Goal: Task Accomplishment & Management: Complete application form

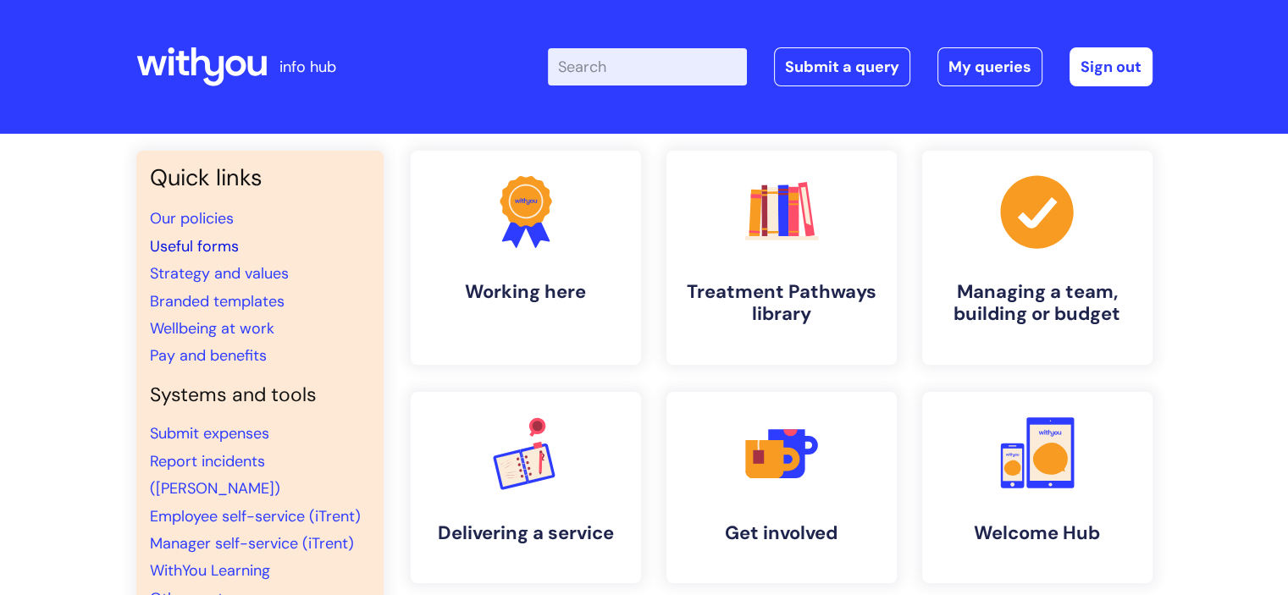
click at [224, 246] on link "Useful forms" at bounding box center [194, 246] width 89 height 20
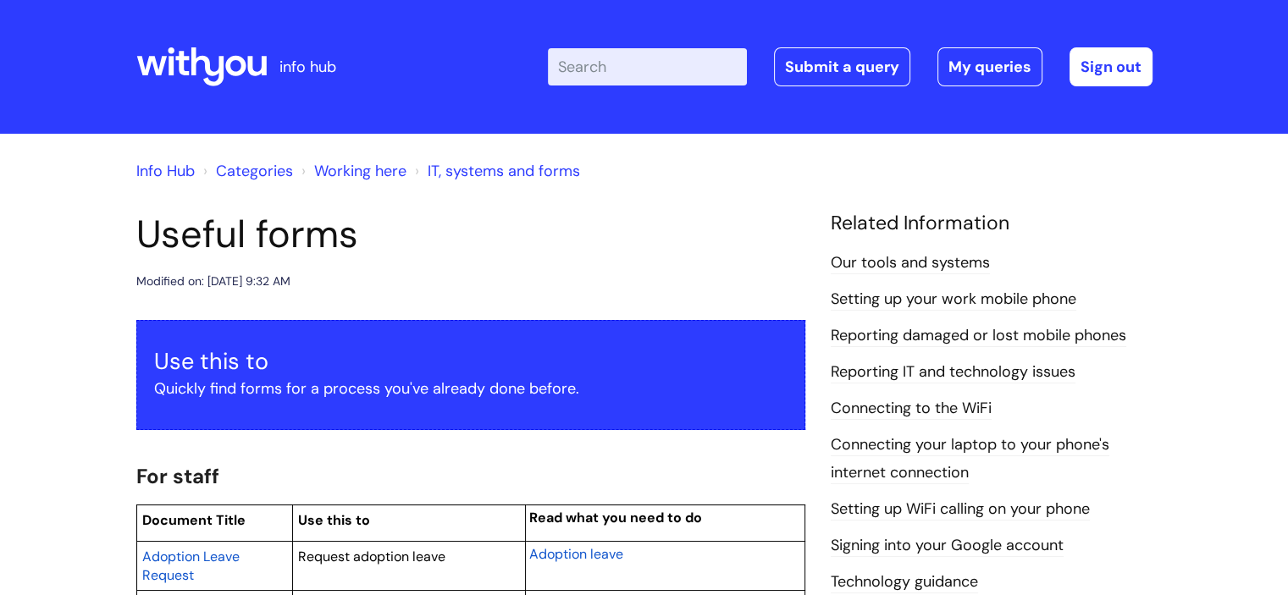
click at [661, 64] on input "Enter your search term here..." at bounding box center [647, 66] width 199 height 37
click at [533, 164] on link "IT, systems and forms" at bounding box center [504, 171] width 152 height 20
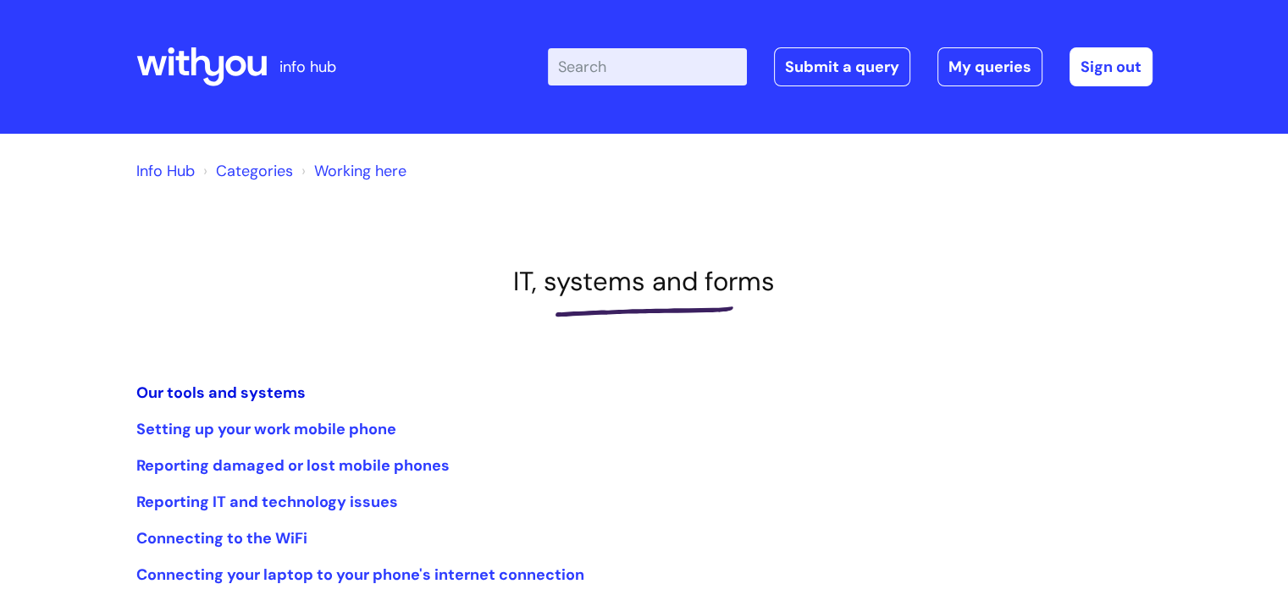
click at [219, 390] on link "Our tools and systems" at bounding box center [220, 393] width 169 height 20
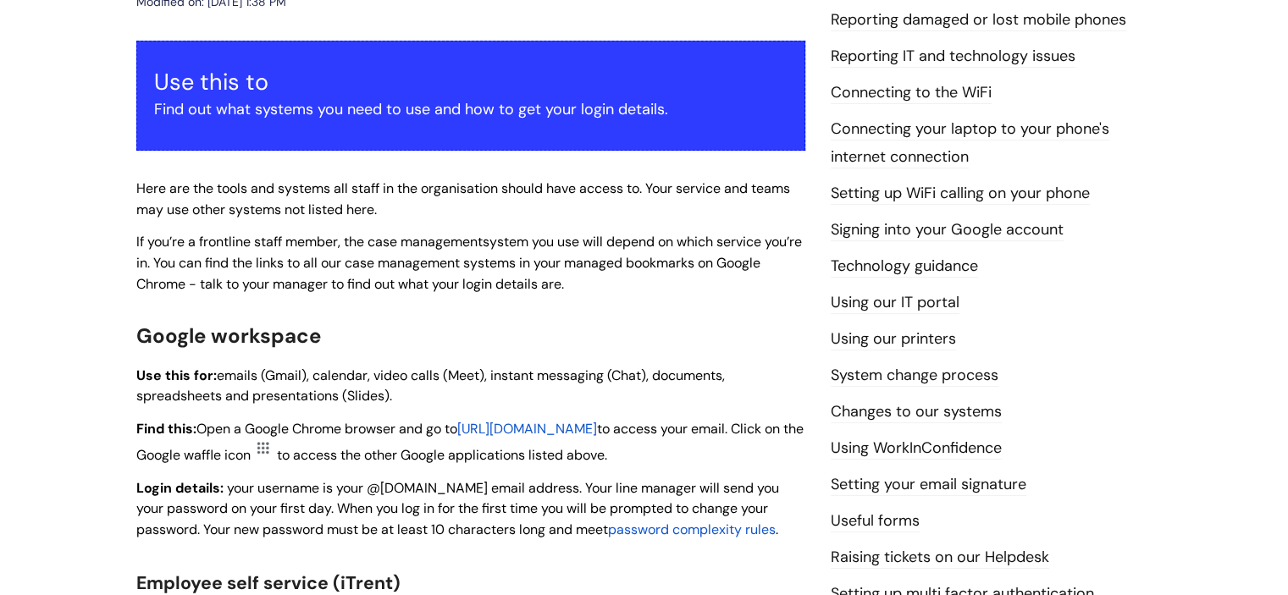
scroll to position [312, 0]
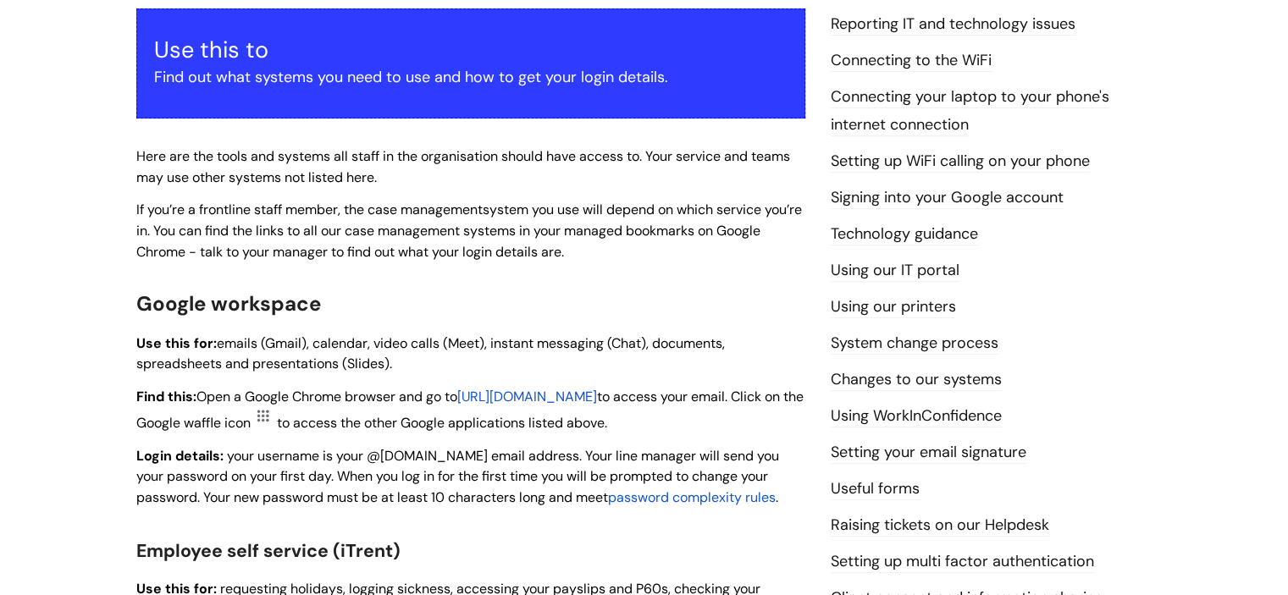
click at [966, 336] on link "System change process" at bounding box center [915, 344] width 168 height 22
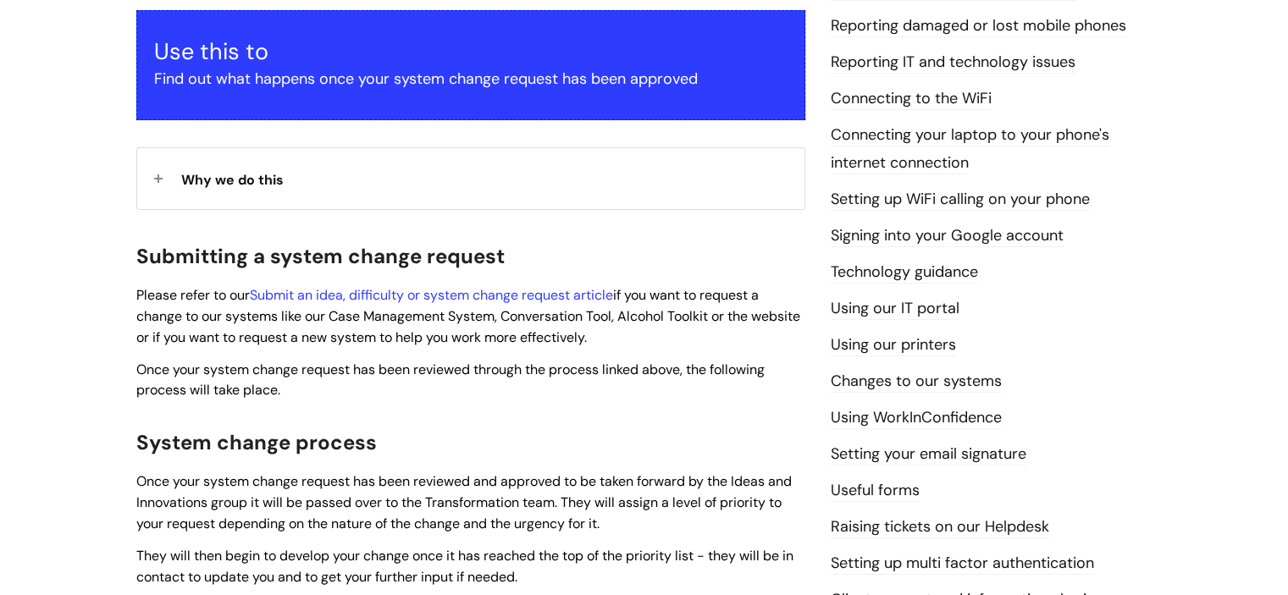
scroll to position [313, 0]
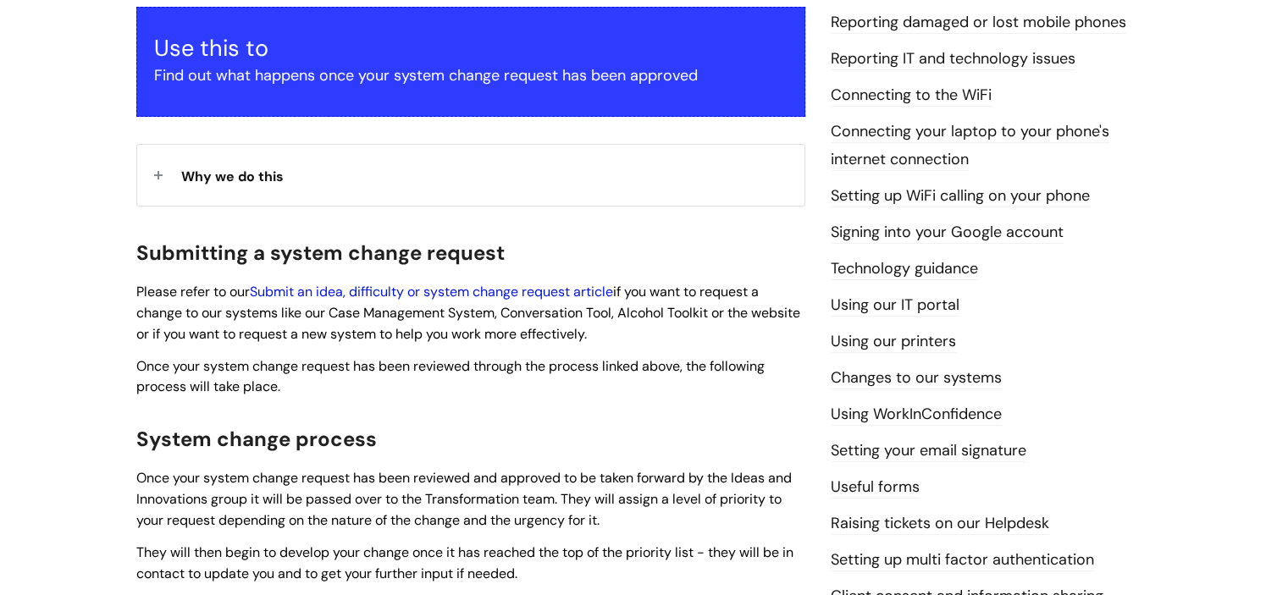
click at [578, 287] on link "Submit an idea, difficulty or system change request article" at bounding box center [431, 292] width 363 height 18
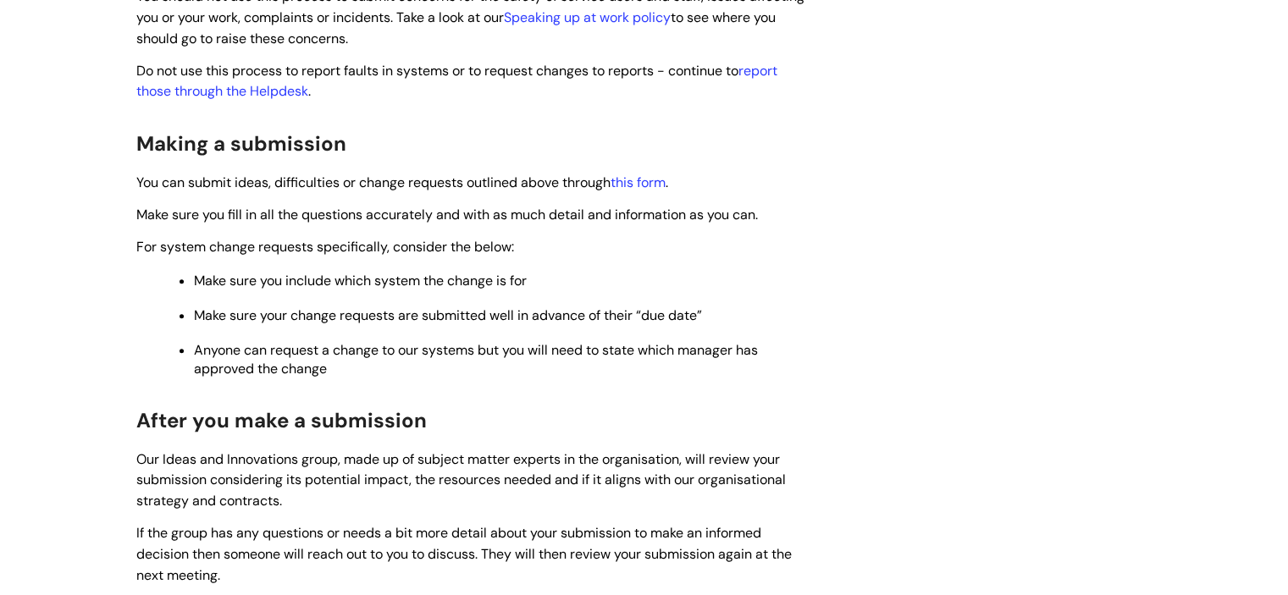
scroll to position [1099, 0]
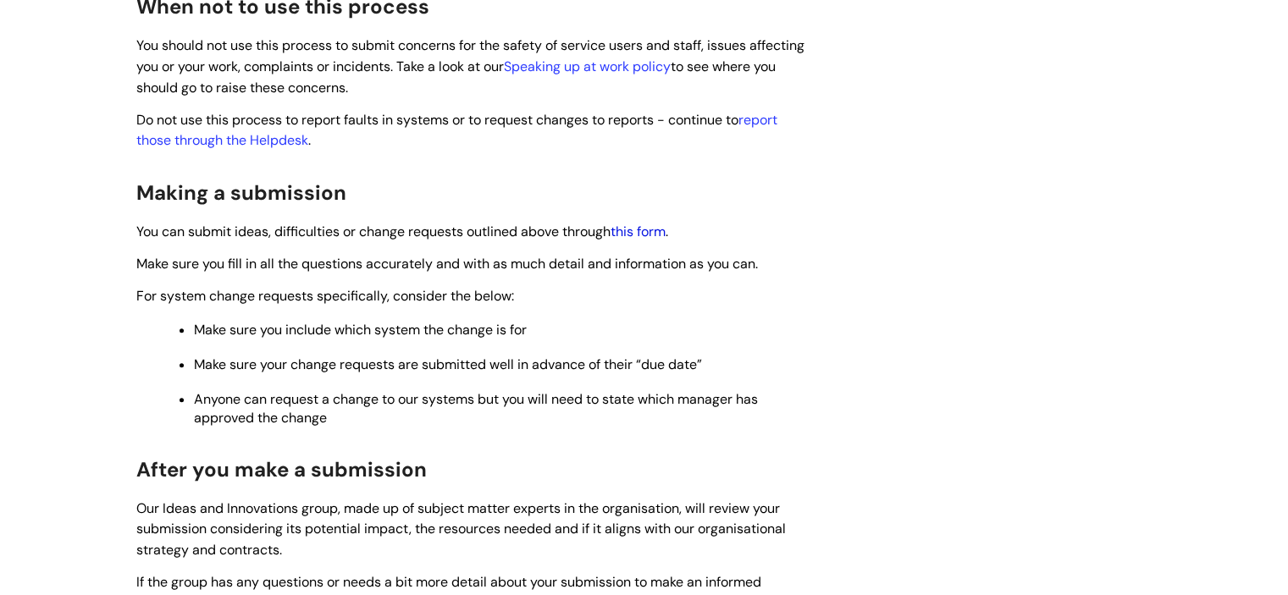
click at [640, 231] on link "this form" at bounding box center [637, 232] width 55 height 18
